Goal: Information Seeking & Learning: Learn about a topic

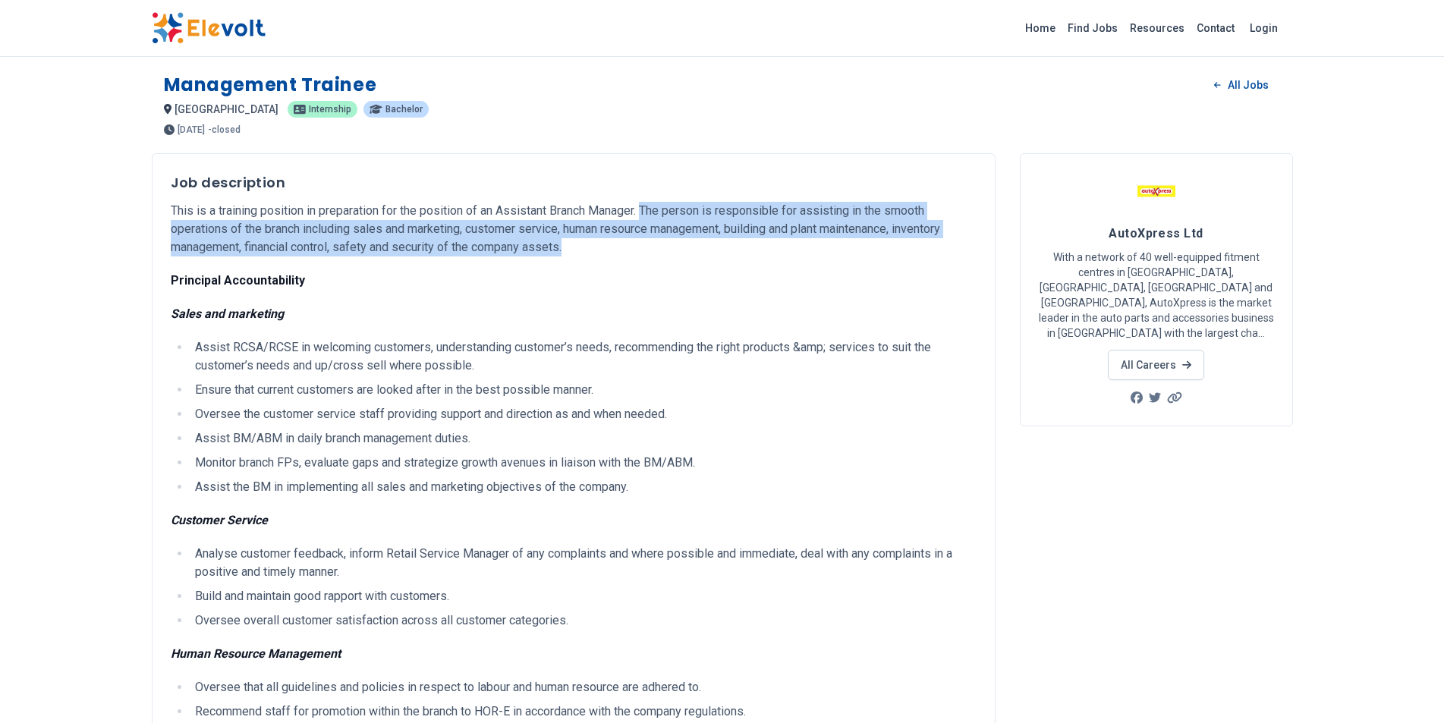
drag, startPoint x: 652, startPoint y: 210, endPoint x: 957, endPoint y: 246, distance: 307.2
click at [957, 246] on p "This is a training position in preparation for the position of an Assistant Bra…" at bounding box center [574, 229] width 806 height 55
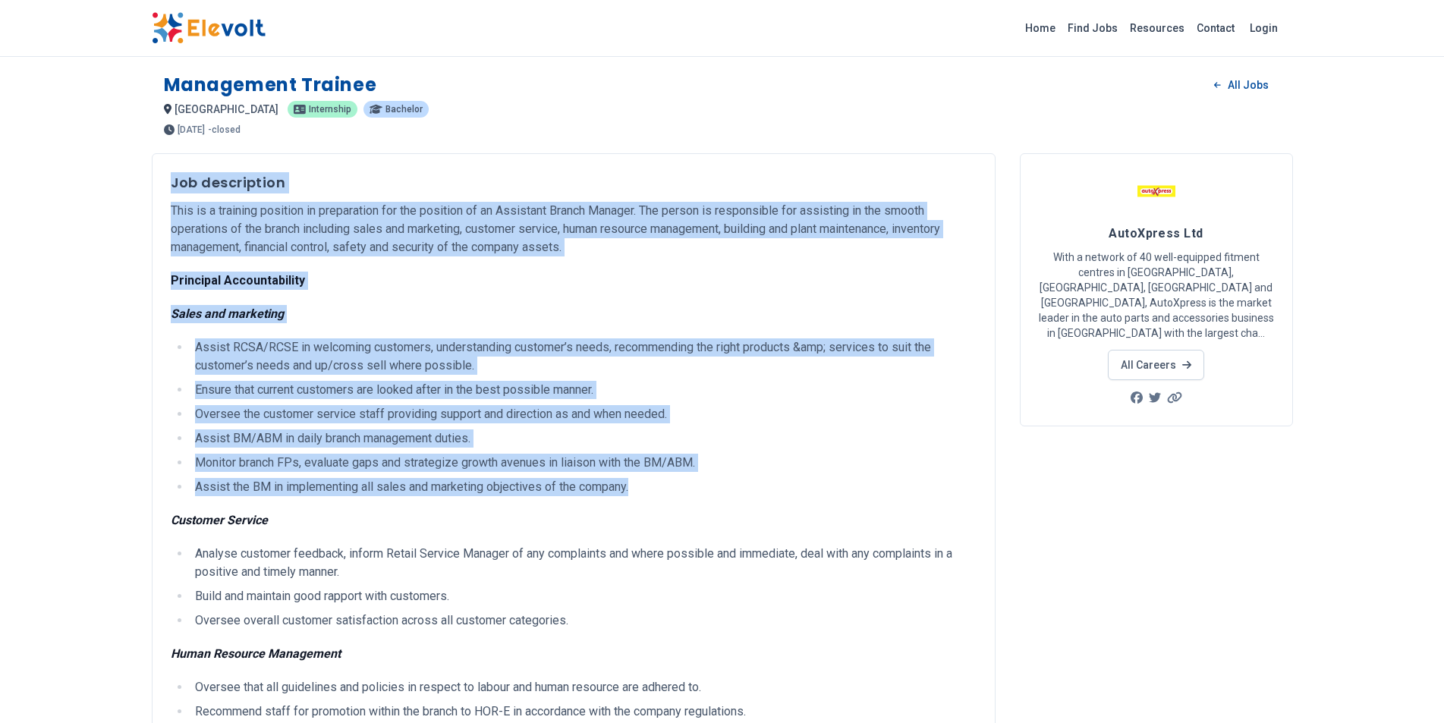
drag, startPoint x: 173, startPoint y: 180, endPoint x: 805, endPoint y: 478, distance: 699.1
click at [684, 254] on p "This is a training position in preparation for the position of an Assistant Bra…" at bounding box center [574, 229] width 806 height 55
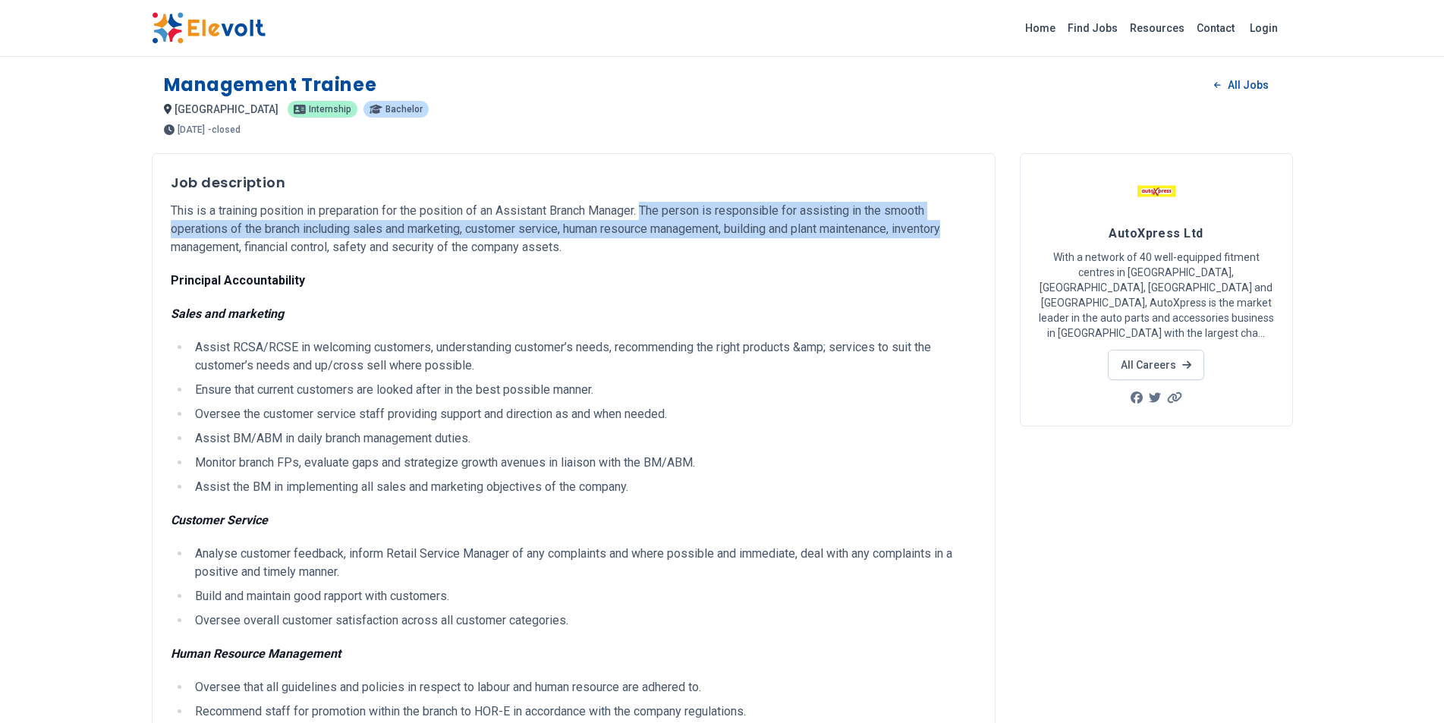
drag, startPoint x: 650, startPoint y: 211, endPoint x: 965, endPoint y: 230, distance: 316.3
click at [965, 230] on p "This is a training position in preparation for the position of an Assistant Bra…" at bounding box center [574, 229] width 806 height 55
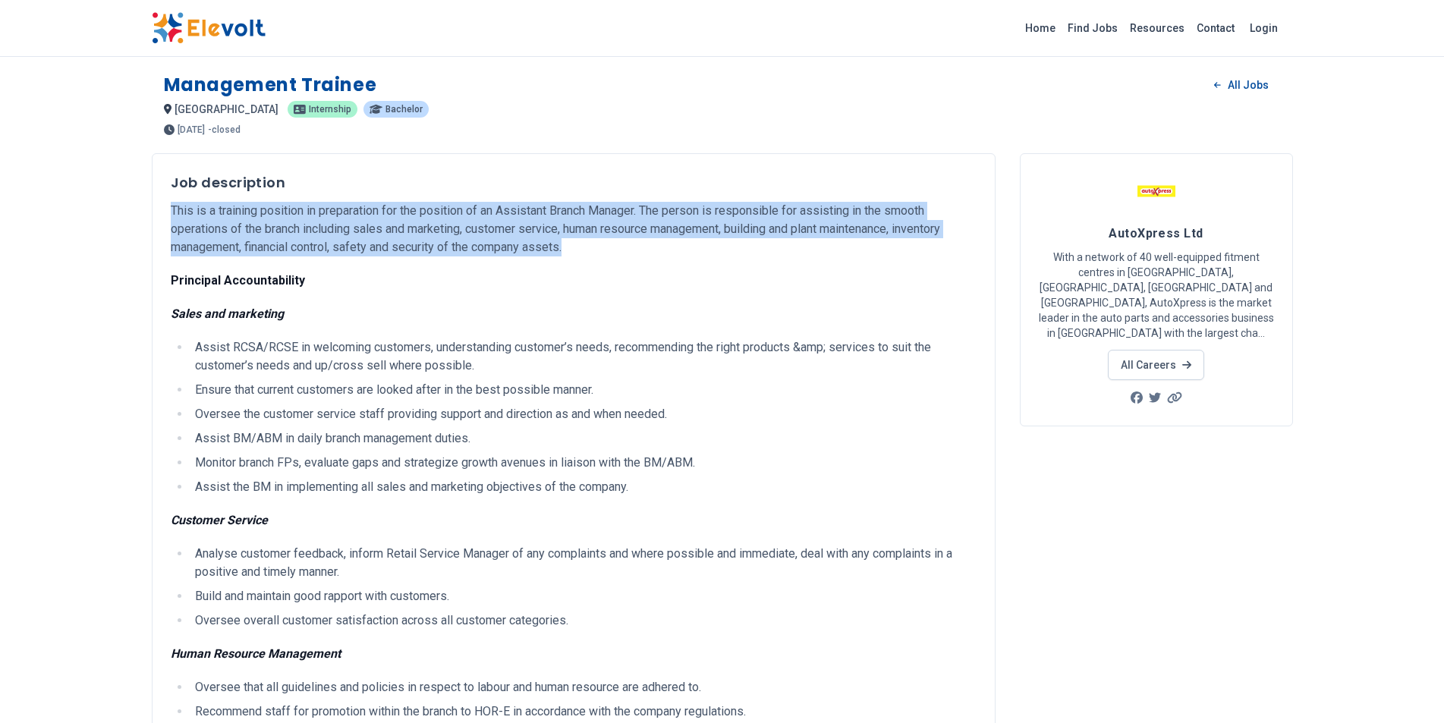
drag, startPoint x: 172, startPoint y: 205, endPoint x: 952, endPoint y: 256, distance: 781.2
click at [952, 256] on p "This is a training position in preparation for the position of an Assistant Bra…" at bounding box center [574, 229] width 806 height 55
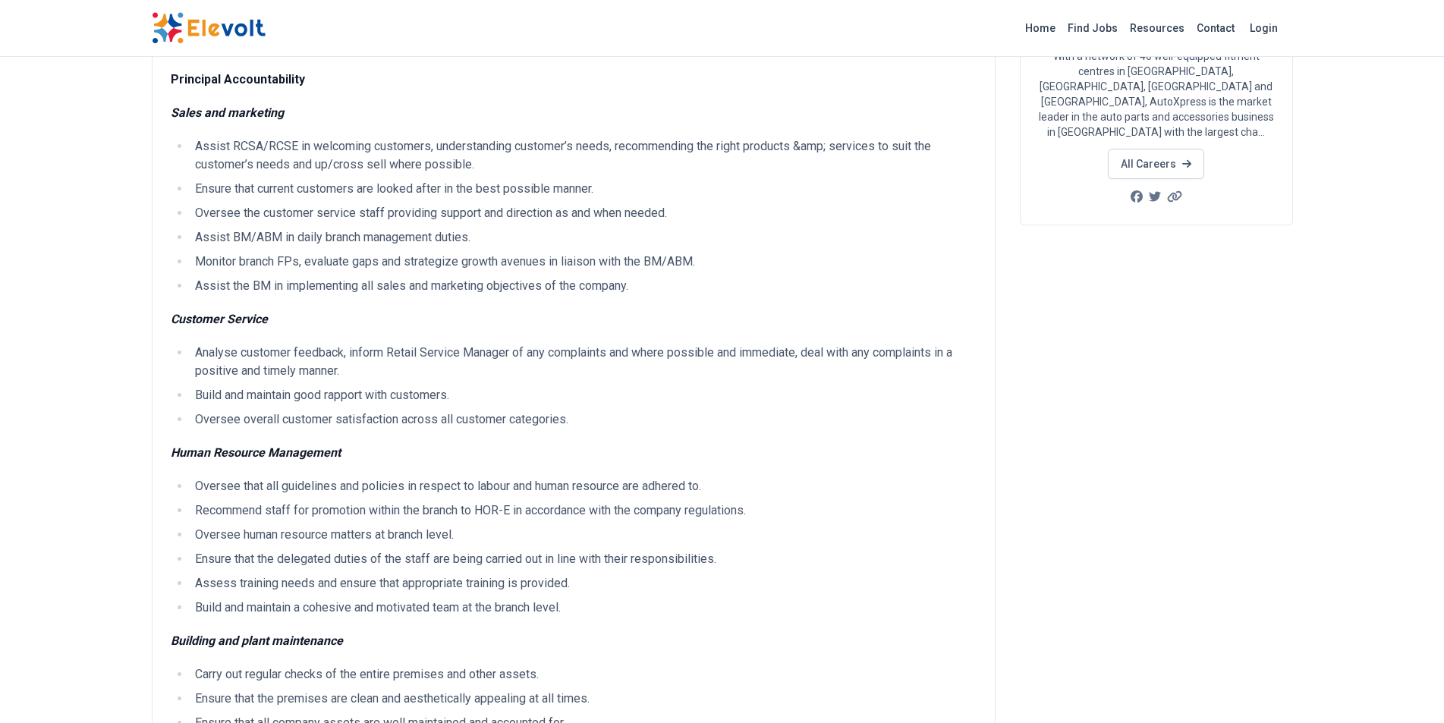
scroll to position [228, 0]
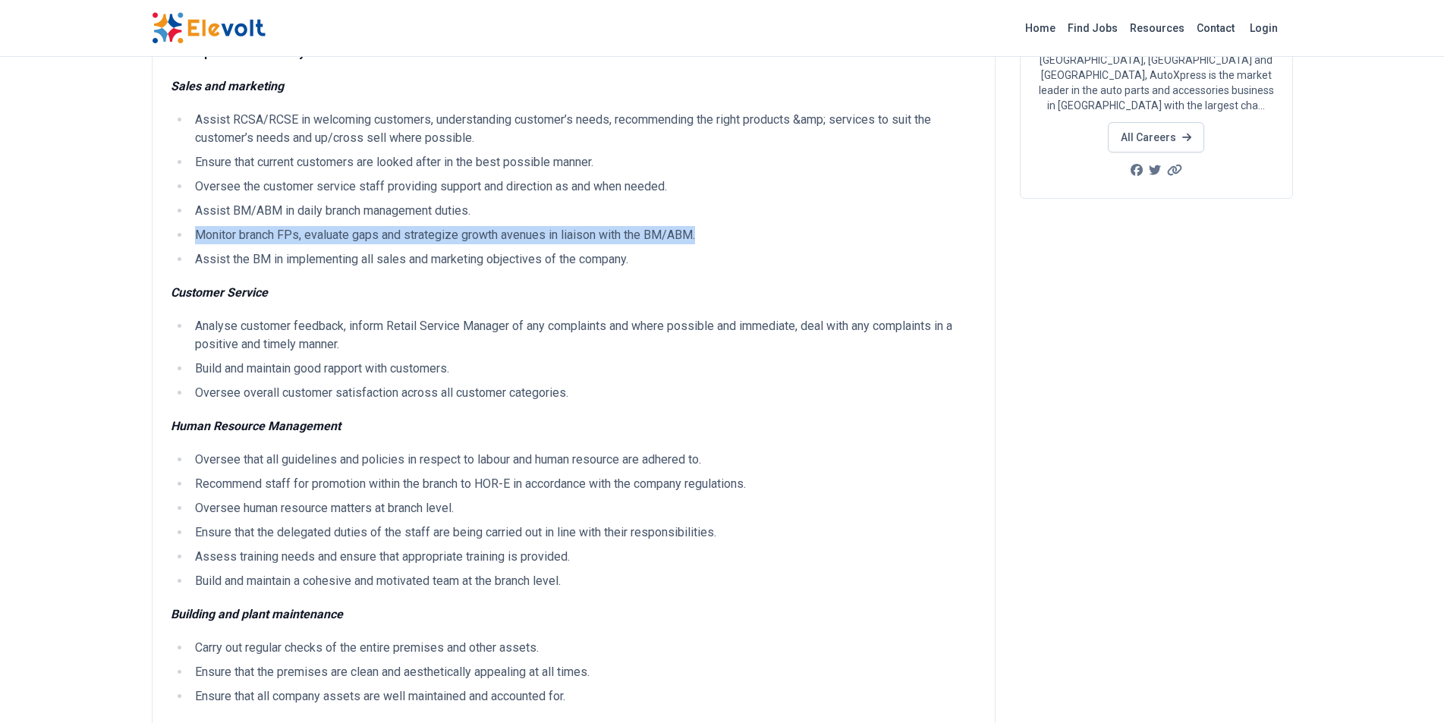
drag, startPoint x: 194, startPoint y: 238, endPoint x: 720, endPoint y: 241, distance: 526.0
click at [720, 241] on li "Monitor branch FPs, evaluate gaps and strategize growth avenues in liaison with…" at bounding box center [584, 235] width 786 height 18
click at [707, 242] on li "Monitor branch FPs, evaluate gaps and strategize growth avenues in liaison with…" at bounding box center [584, 235] width 786 height 18
drag, startPoint x: 708, startPoint y: 237, endPoint x: 192, endPoint y: 241, distance: 516.1
click at [192, 241] on li "Monitor branch FPs, evaluate gaps and strategize growth avenues in liaison with…" at bounding box center [584, 235] width 786 height 18
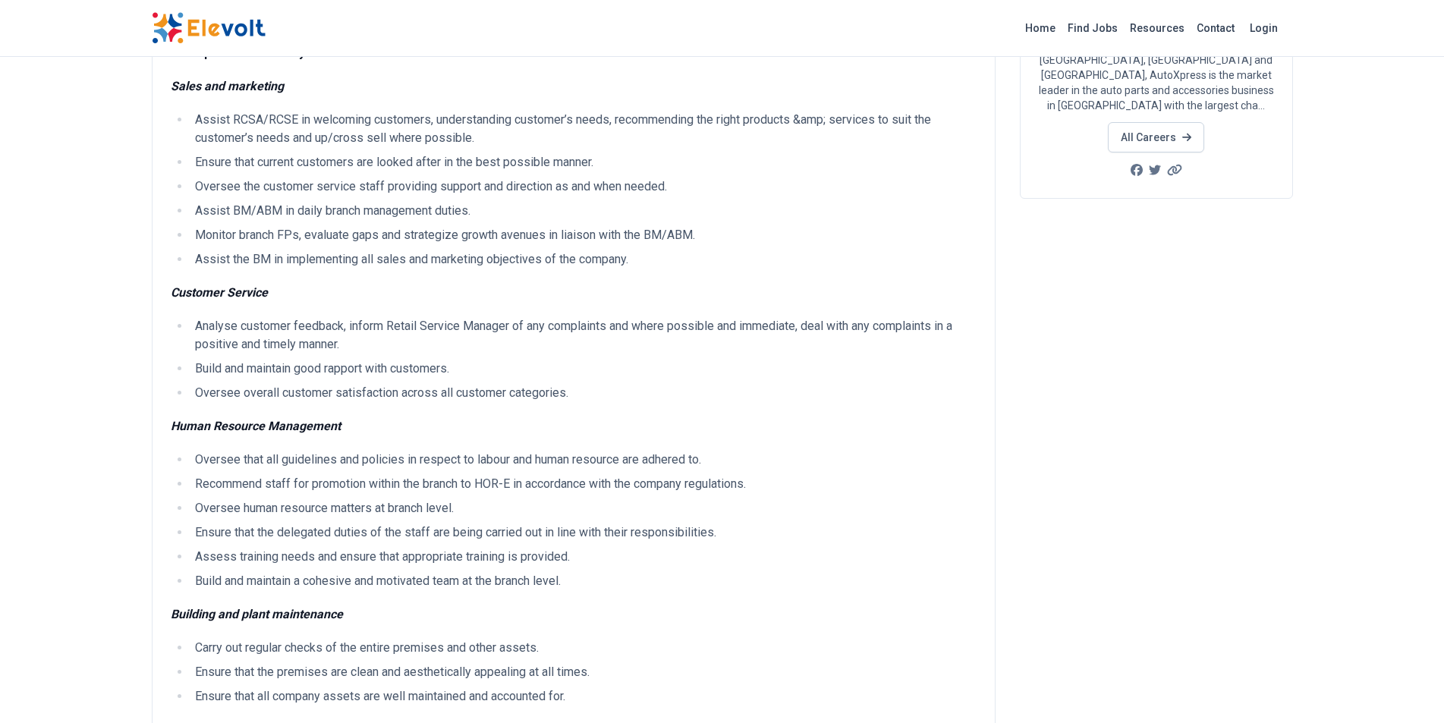
click at [337, 281] on div "Job description This is a training position in preparation for the position of …" at bounding box center [574, 725] width 806 height 1560
drag, startPoint x: 194, startPoint y: 257, endPoint x: 659, endPoint y: 252, distance: 464.5
click at [659, 252] on li "Assist the BM in implementing all sales and marketing objectives of the company." at bounding box center [584, 259] width 786 height 18
click at [662, 266] on li "Assist the BM in implementing all sales and marketing objectives of the company." at bounding box center [584, 259] width 786 height 18
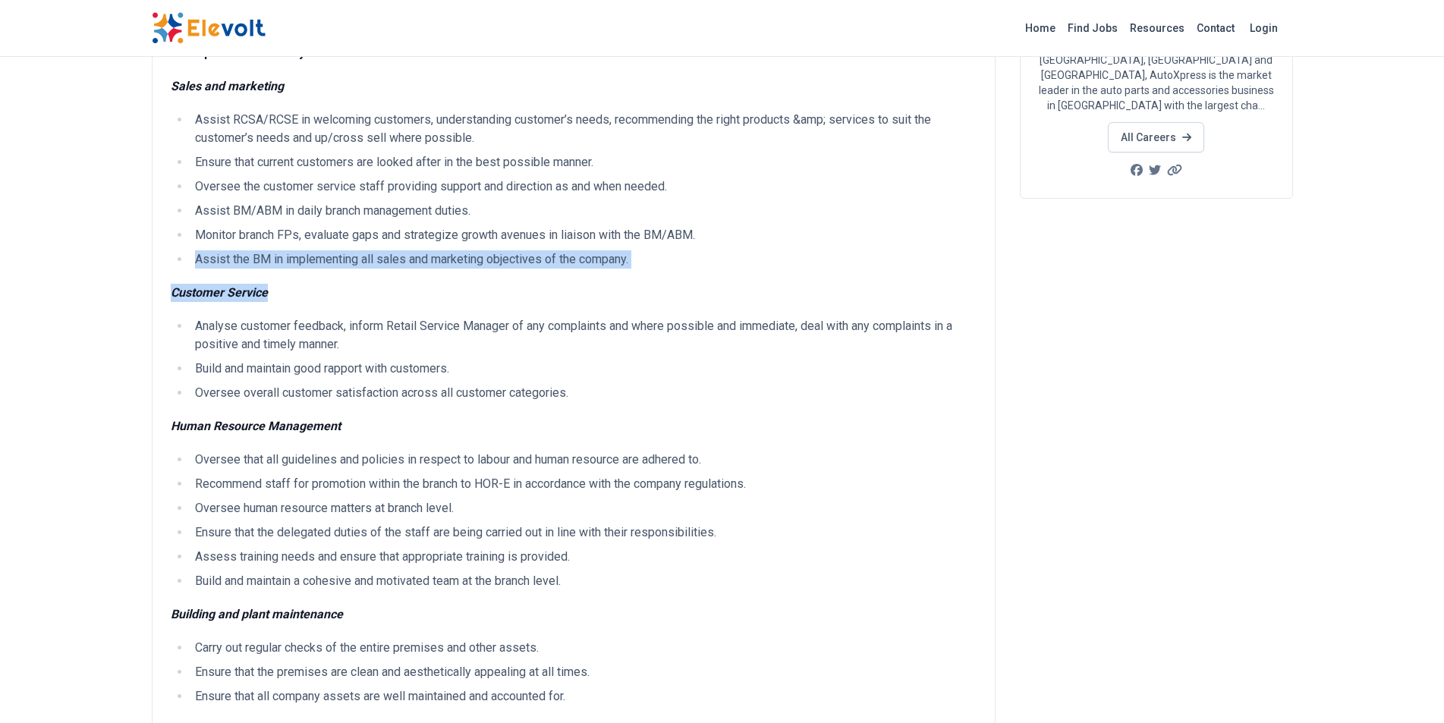
drag, startPoint x: 194, startPoint y: 260, endPoint x: 649, endPoint y: 276, distance: 455.7
click at [649, 276] on div "Job description This is a training position in preparation for the position of …" at bounding box center [574, 725] width 806 height 1560
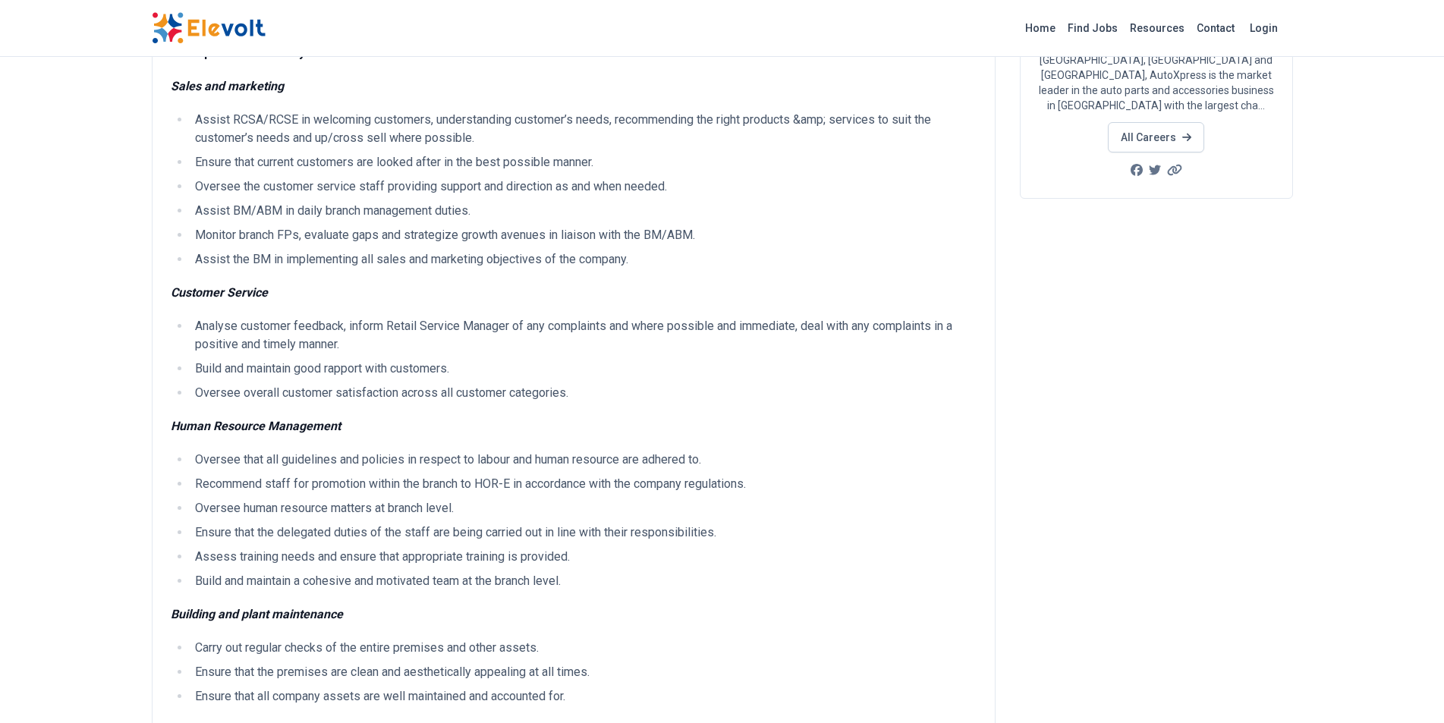
click at [636, 302] on div "Job description This is a training position in preparation for the position of …" at bounding box center [574, 725] width 806 height 1560
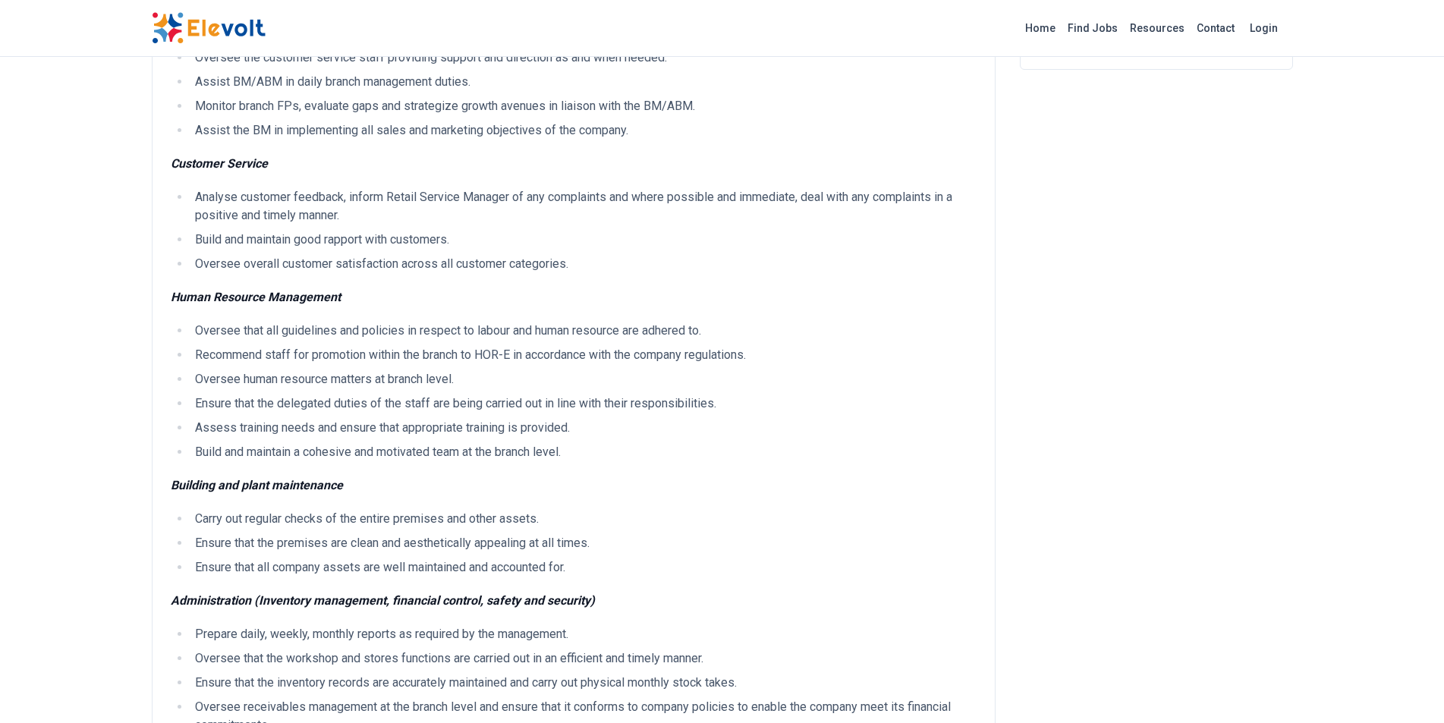
scroll to position [380, 0]
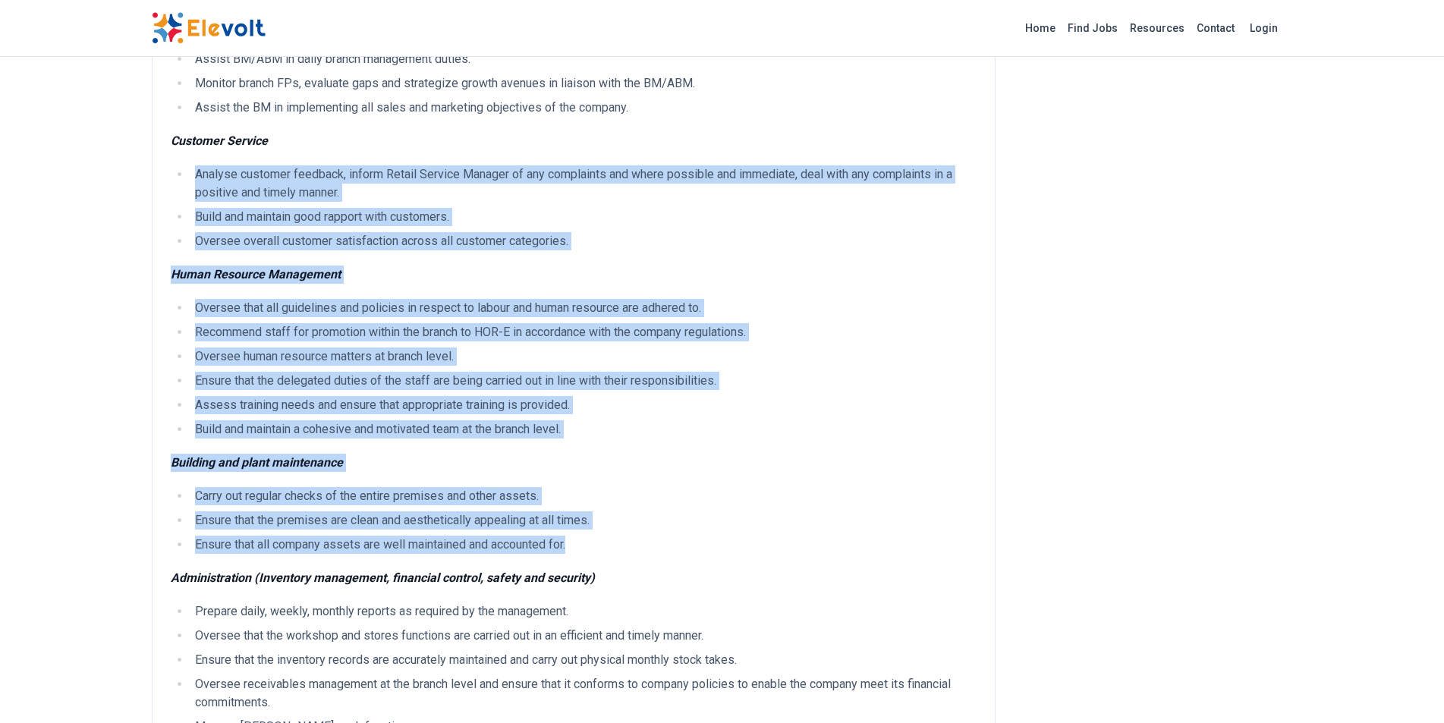
drag, startPoint x: 197, startPoint y: 176, endPoint x: 709, endPoint y: 545, distance: 631.3
click at [709, 545] on div "Job description This is a training position in preparation for the position of …" at bounding box center [574, 573] width 806 height 1560
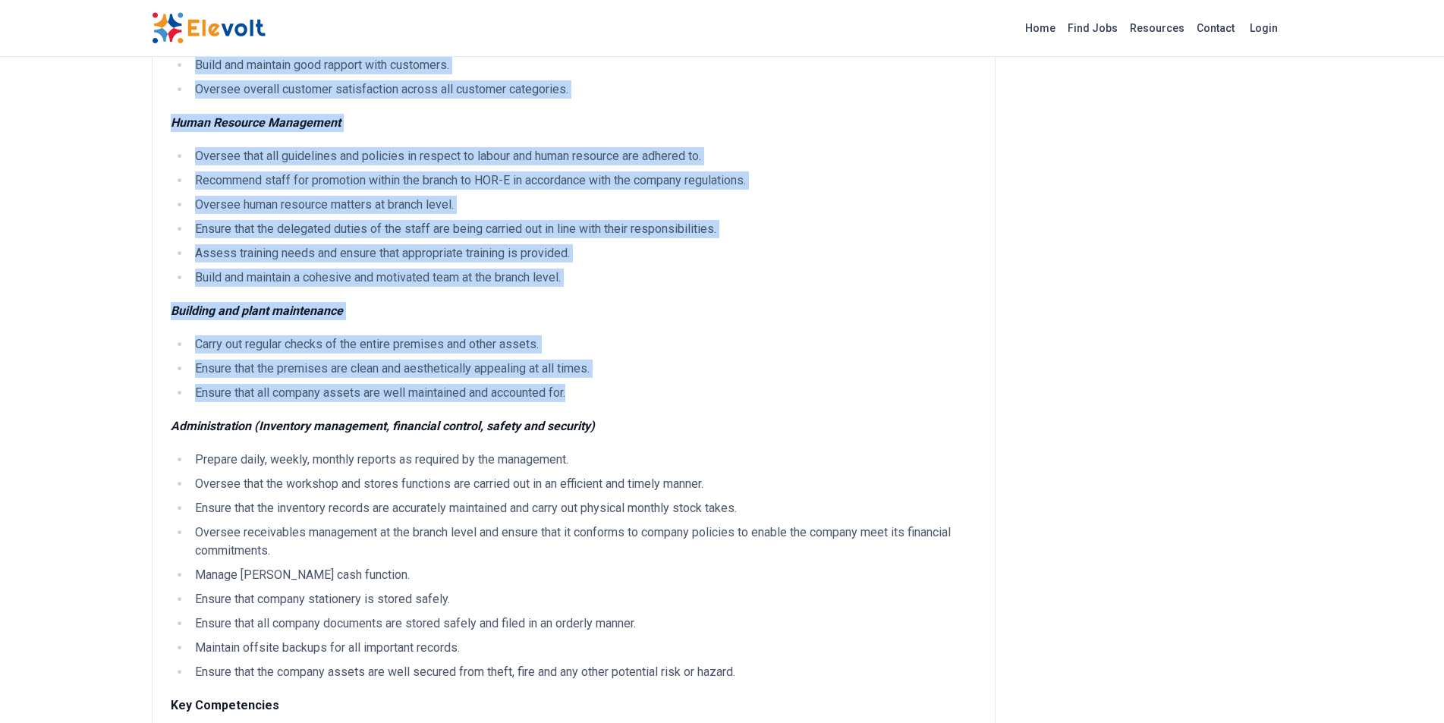
click at [669, 390] on li "Ensure that all company assets are well maintained and accounted for." at bounding box center [584, 393] width 786 height 18
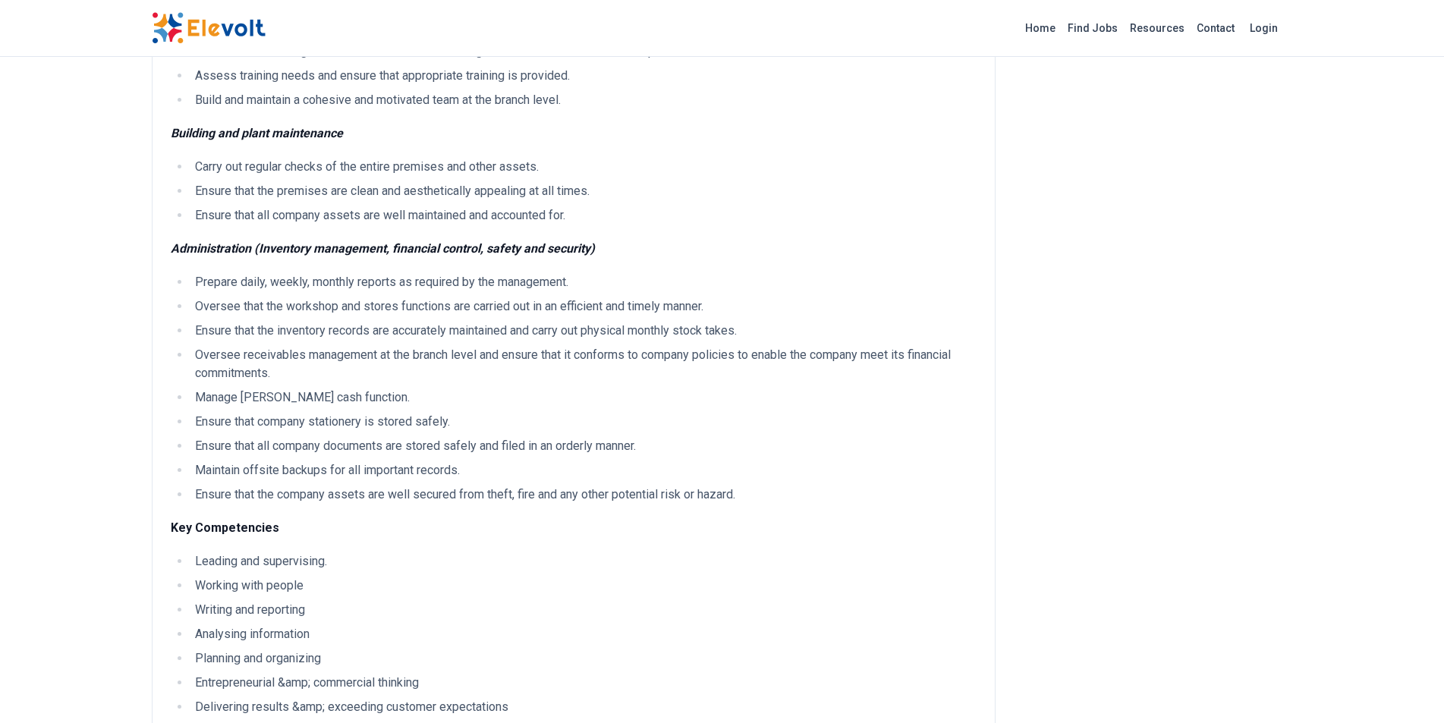
scroll to position [683, 0]
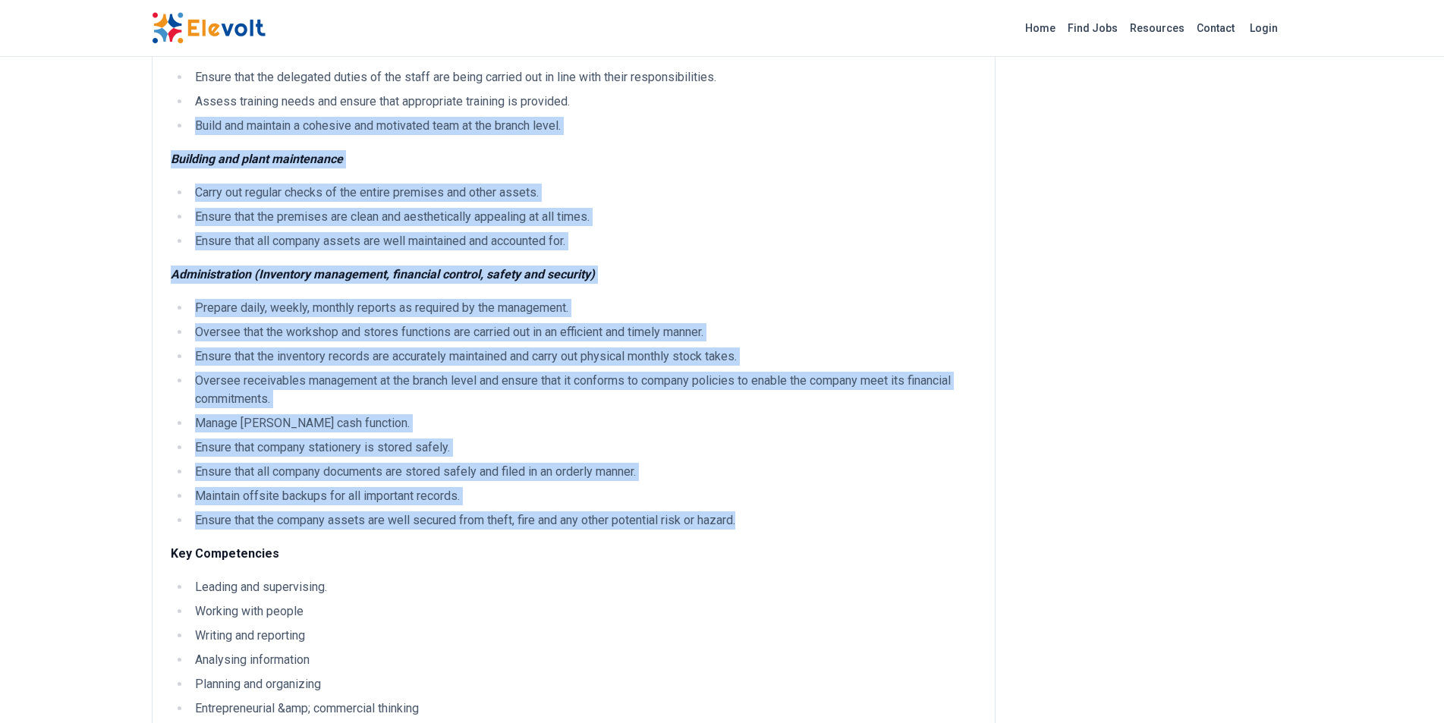
drag, startPoint x: 755, startPoint y: 527, endPoint x: 159, endPoint y: 113, distance: 725.3
click at [159, 113] on div "Job description This is a training position in preparation for the position of …" at bounding box center [574, 324] width 844 height 1709
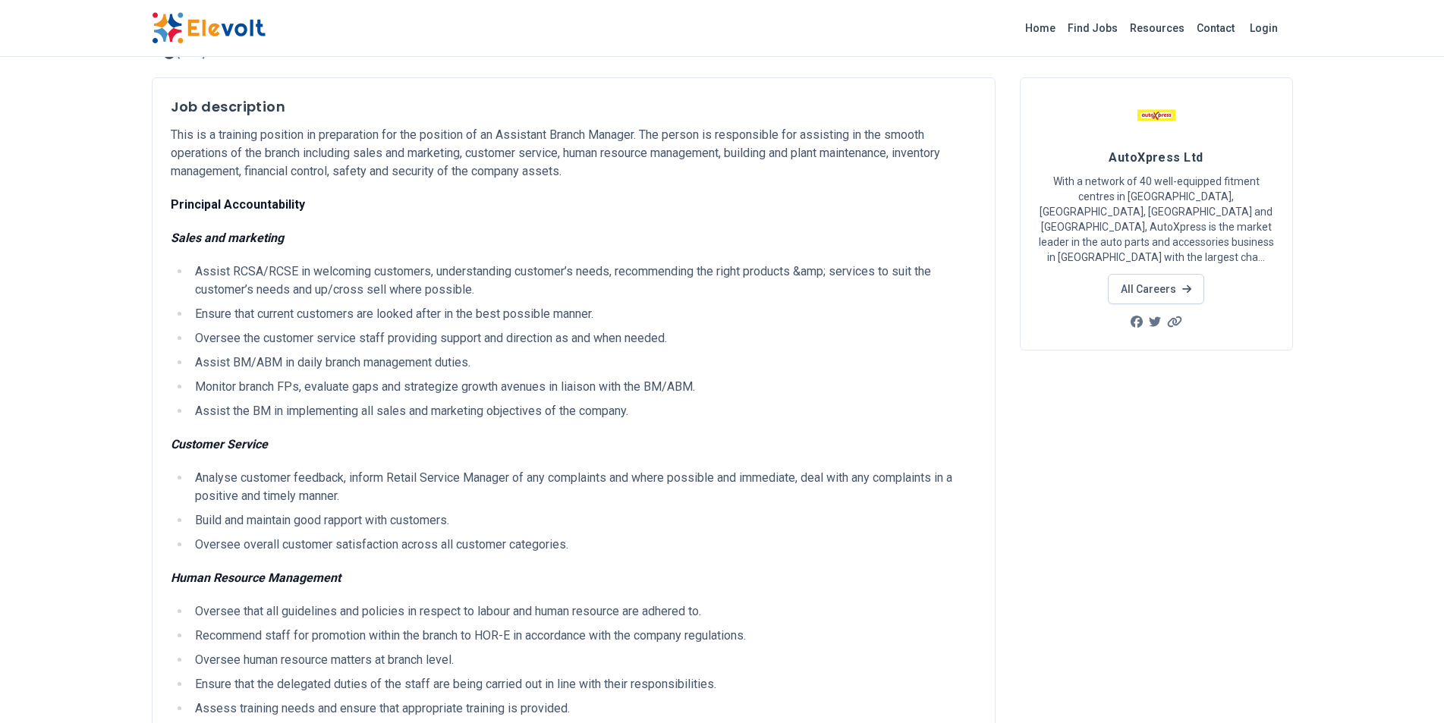
scroll to position [0, 0]
